Goal: Task Accomplishment & Management: Use online tool/utility

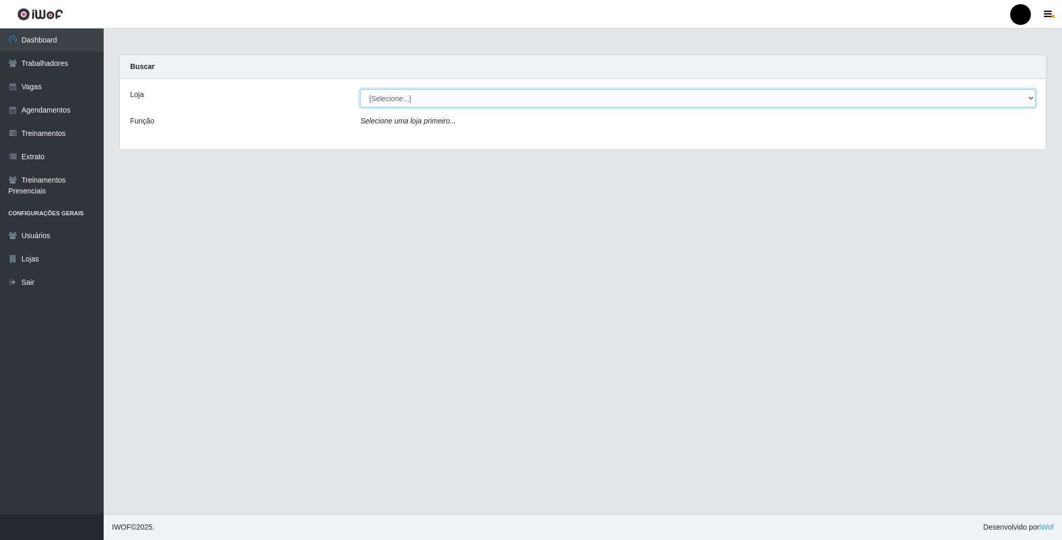
click at [467, 104] on select "[Selecione...] SuperFácil Atacado - Emaús" at bounding box center [698, 98] width 676 height 18
select select "407"
click at [360, 89] on select "[Selecione...] SuperFácil Atacado - Emaús" at bounding box center [698, 98] width 676 height 18
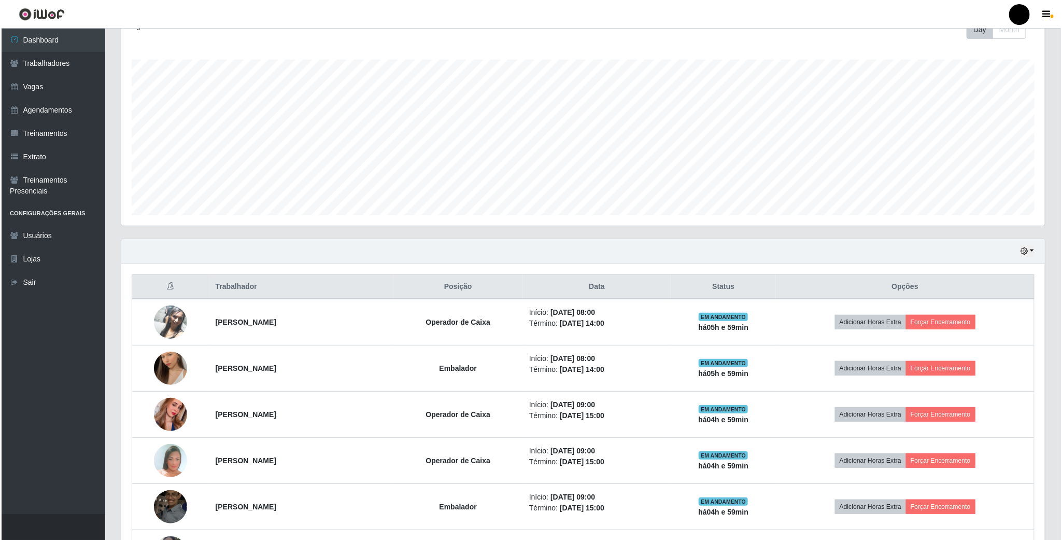
scroll to position [518217, 517508]
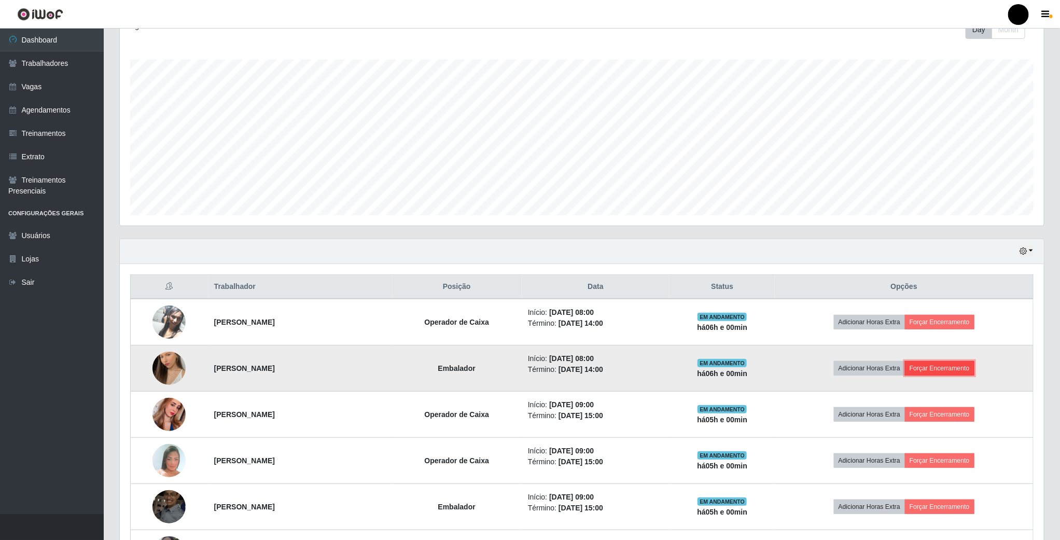
click at [932, 370] on button "Forçar Encerramento" at bounding box center [939, 368] width 69 height 15
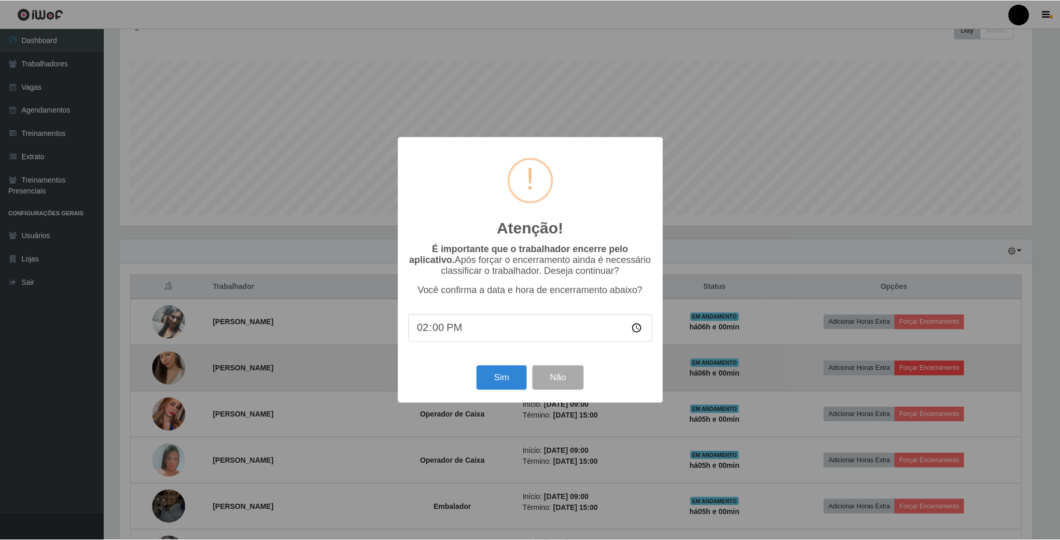
scroll to position [216, 915]
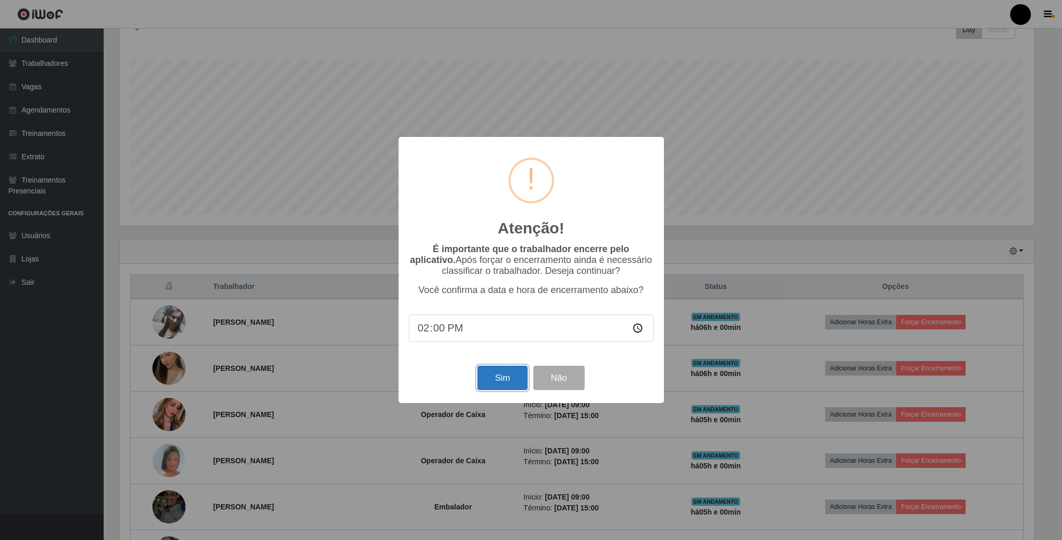
click at [494, 383] on button "Sim" at bounding box center [502, 377] width 50 height 24
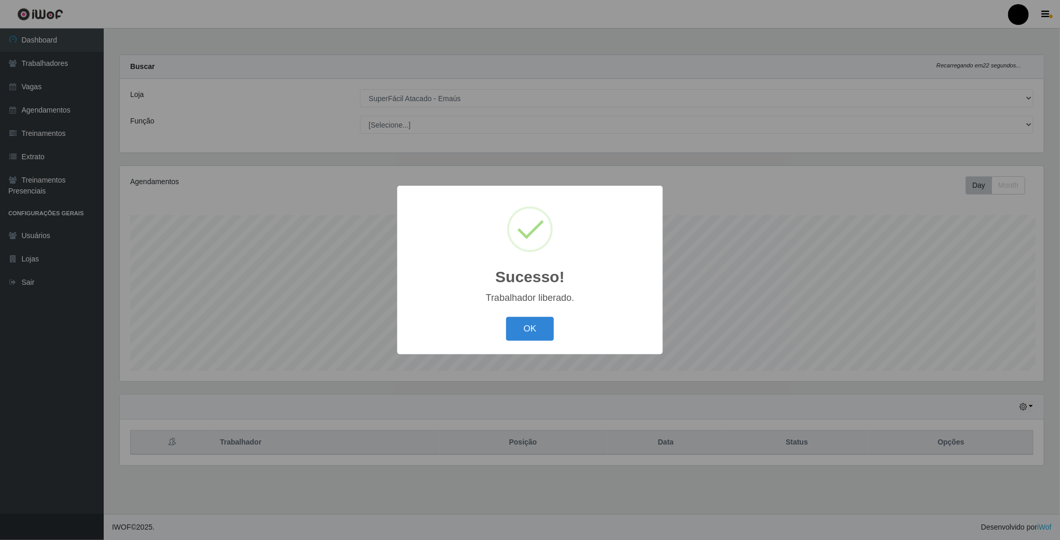
scroll to position [216, 925]
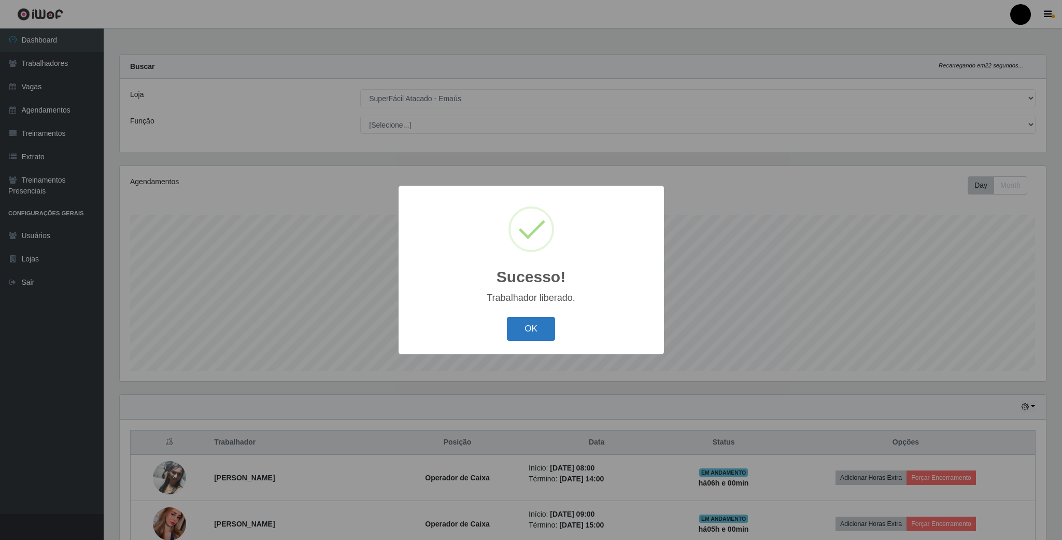
click at [532, 330] on button "OK" at bounding box center [531, 329] width 48 height 24
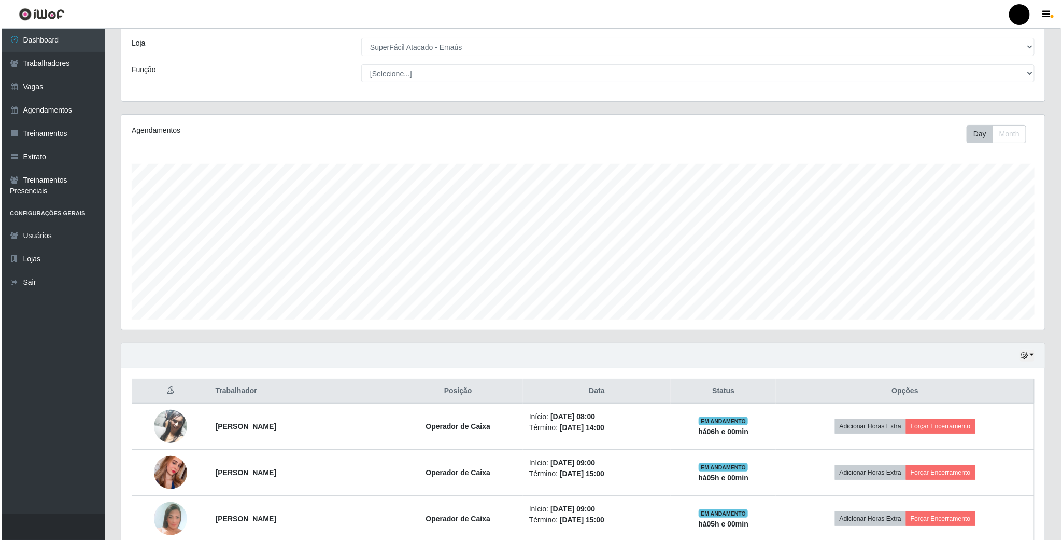
scroll to position [78, 0]
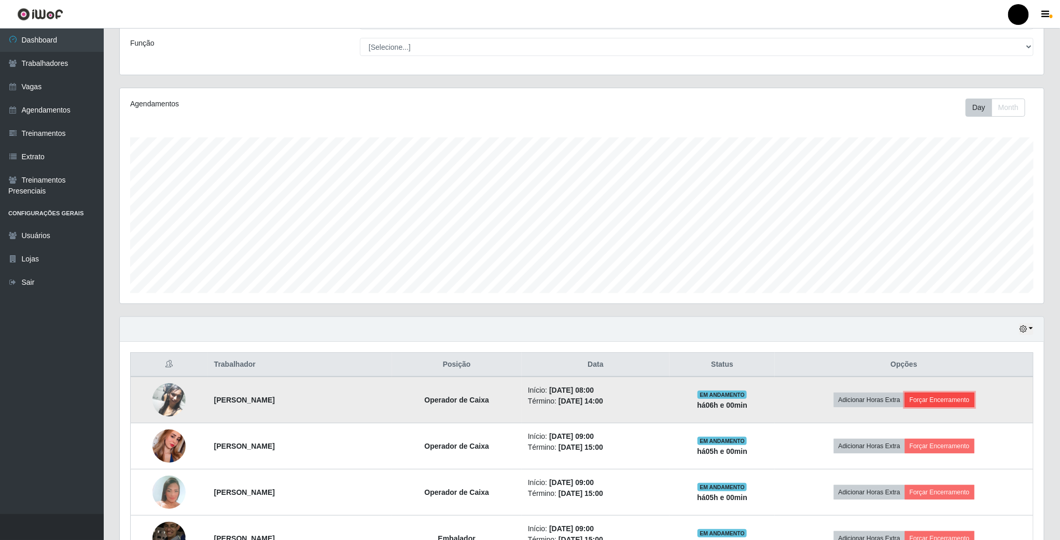
click at [968, 403] on button "Forçar Encerramento" at bounding box center [939, 399] width 69 height 15
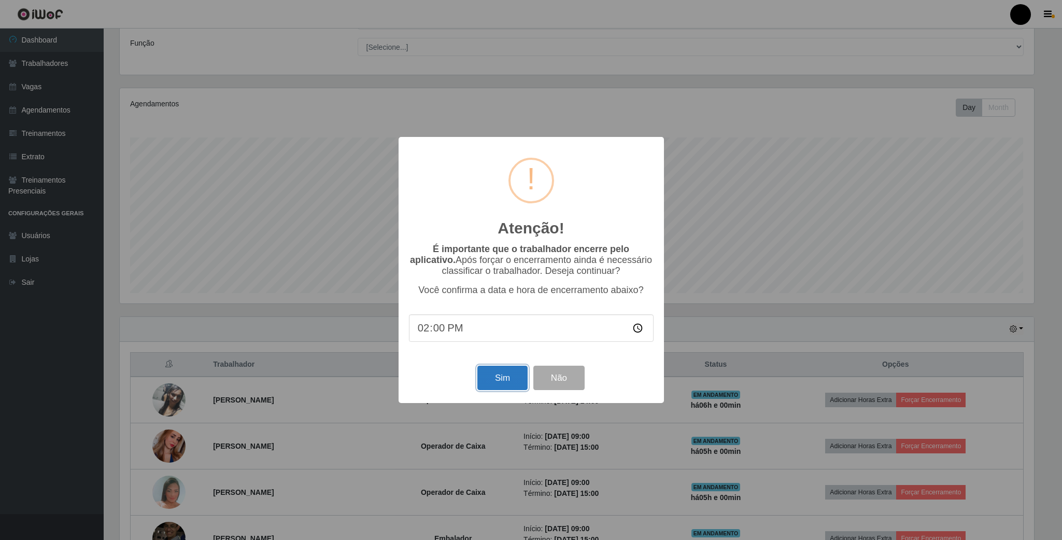
click at [504, 369] on button "Sim" at bounding box center [502, 377] width 50 height 24
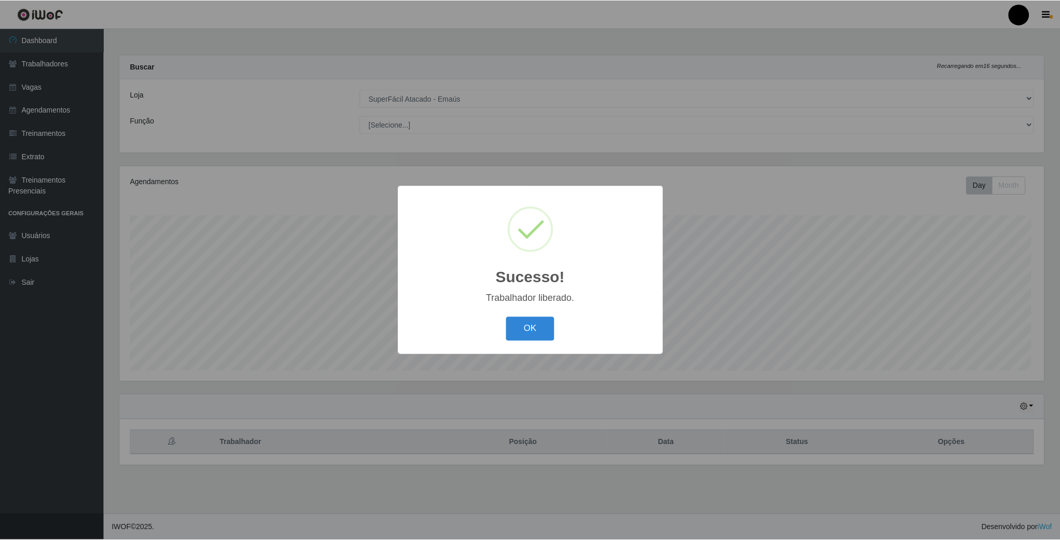
scroll to position [216, 925]
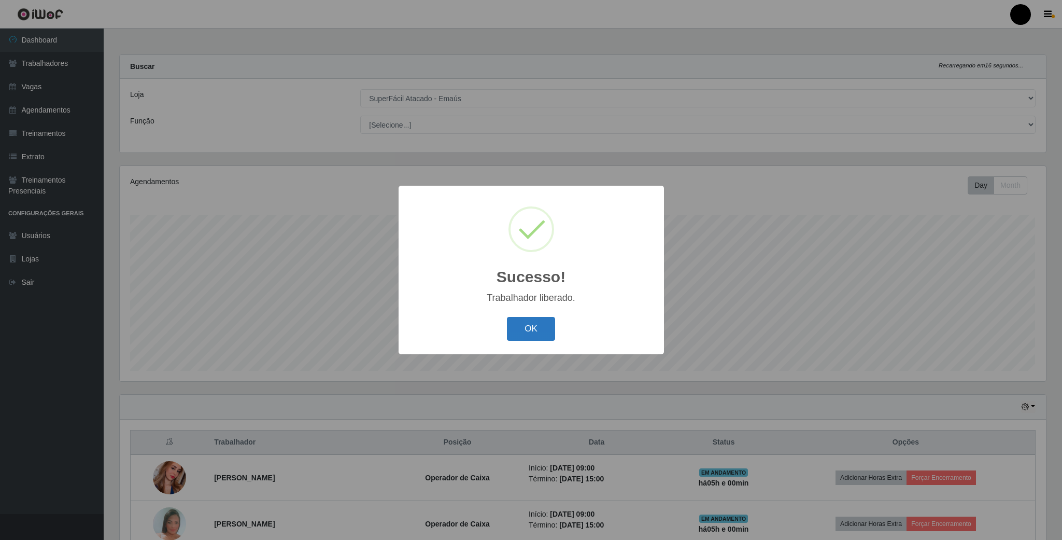
click at [540, 326] on button "OK" at bounding box center [531, 329] width 48 height 24
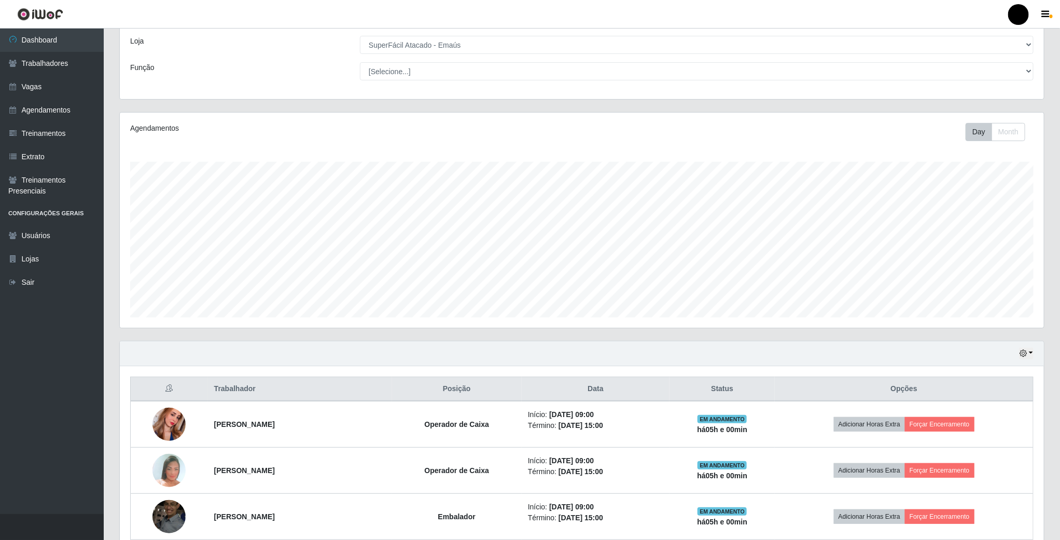
scroll to position [156, 0]
